Goal: Navigation & Orientation: Understand site structure

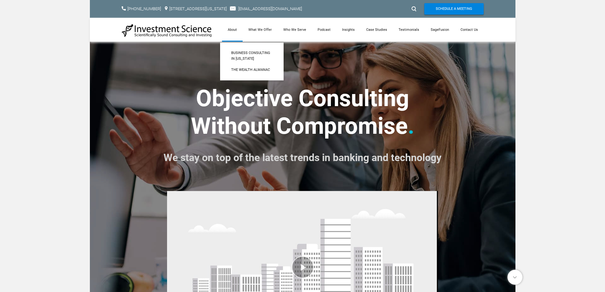
click at [236, 29] on link "About" at bounding box center [232, 30] width 21 height 24
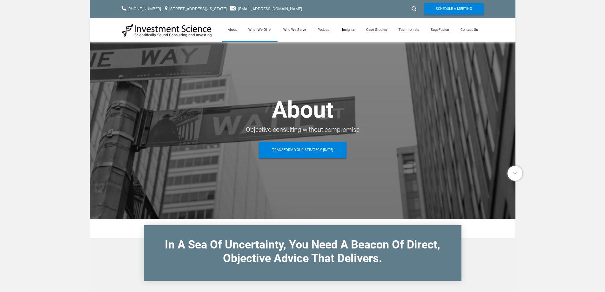
click at [265, 28] on link "What We Offer" at bounding box center [260, 30] width 35 height 24
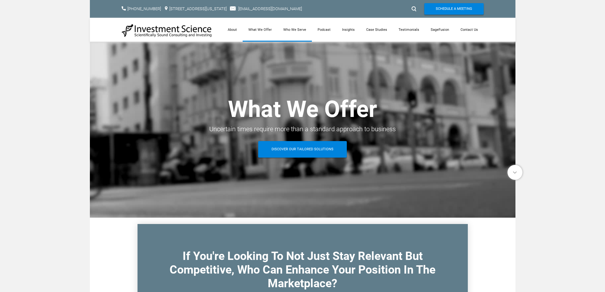
click at [299, 29] on link "Who We Serve" at bounding box center [295, 30] width 34 height 24
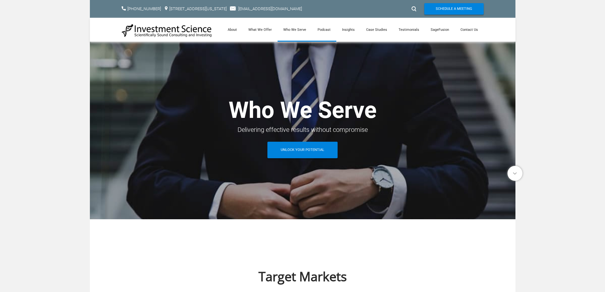
click at [326, 29] on link "Podcast" at bounding box center [324, 30] width 24 height 24
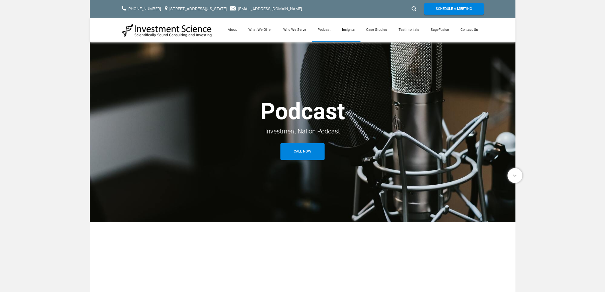
click at [354, 29] on link "Insights" at bounding box center [348, 30] width 24 height 24
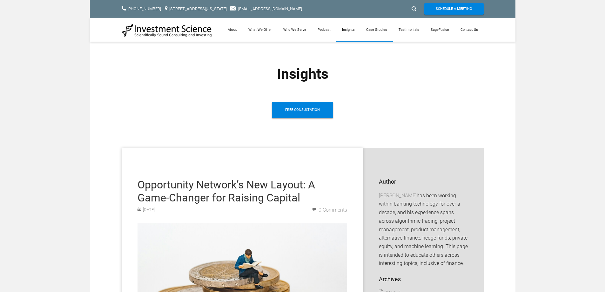
click at [377, 28] on link "Case Studies" at bounding box center [377, 30] width 32 height 24
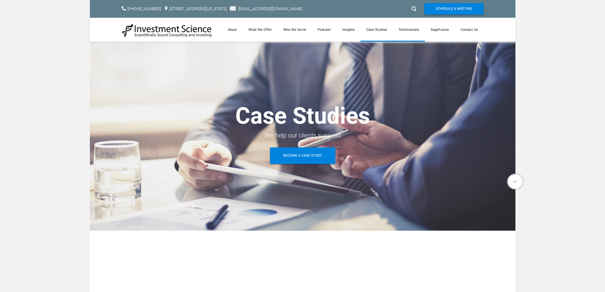
click at [412, 28] on link "Testimonials" at bounding box center [409, 30] width 32 height 24
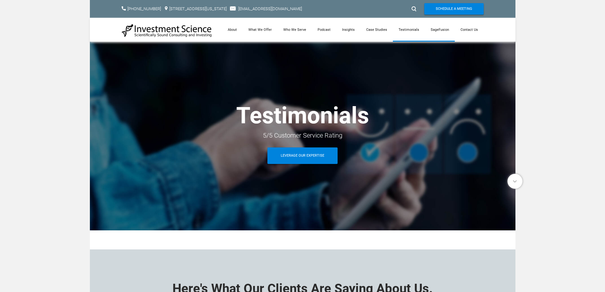
click at [441, 28] on link "SageFusion" at bounding box center [440, 30] width 30 height 24
click at [469, 29] on link "Contact Us" at bounding box center [469, 30] width 29 height 24
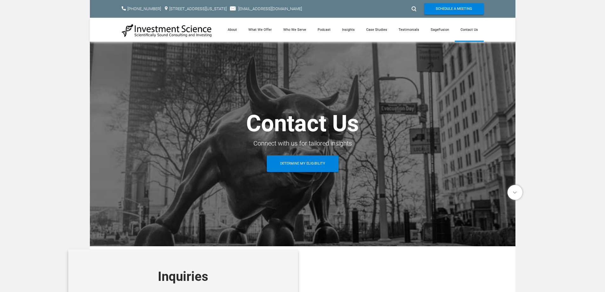
click at [168, 30] on img at bounding box center [167, 31] width 91 height 14
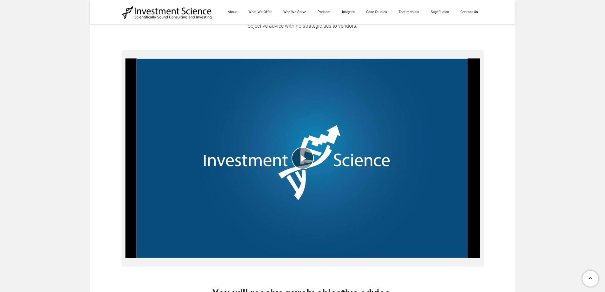
scroll to position [477, 0]
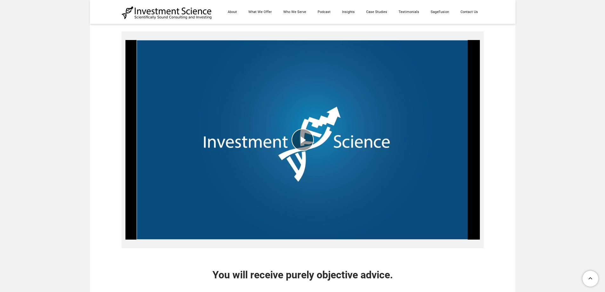
click at [303, 139] on div "play video" at bounding box center [302, 139] width 355 height 209
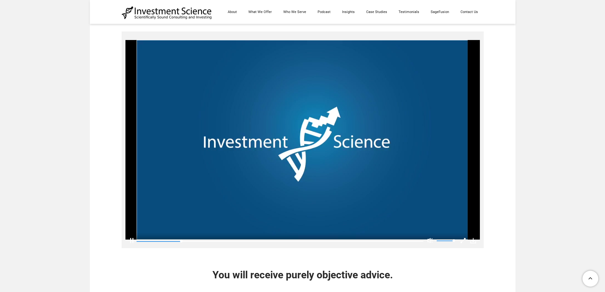
click at [429, 240] on div "Mute" at bounding box center [431, 240] width 6 height 5
click at [429, 240] on div "Unmute" at bounding box center [431, 240] width 6 height 5
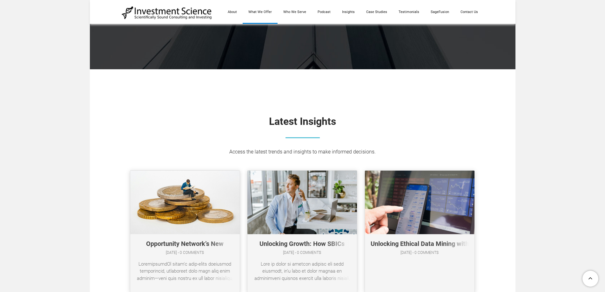
scroll to position [2951, 0]
